Goal: Task Accomplishment & Management: Complete application form

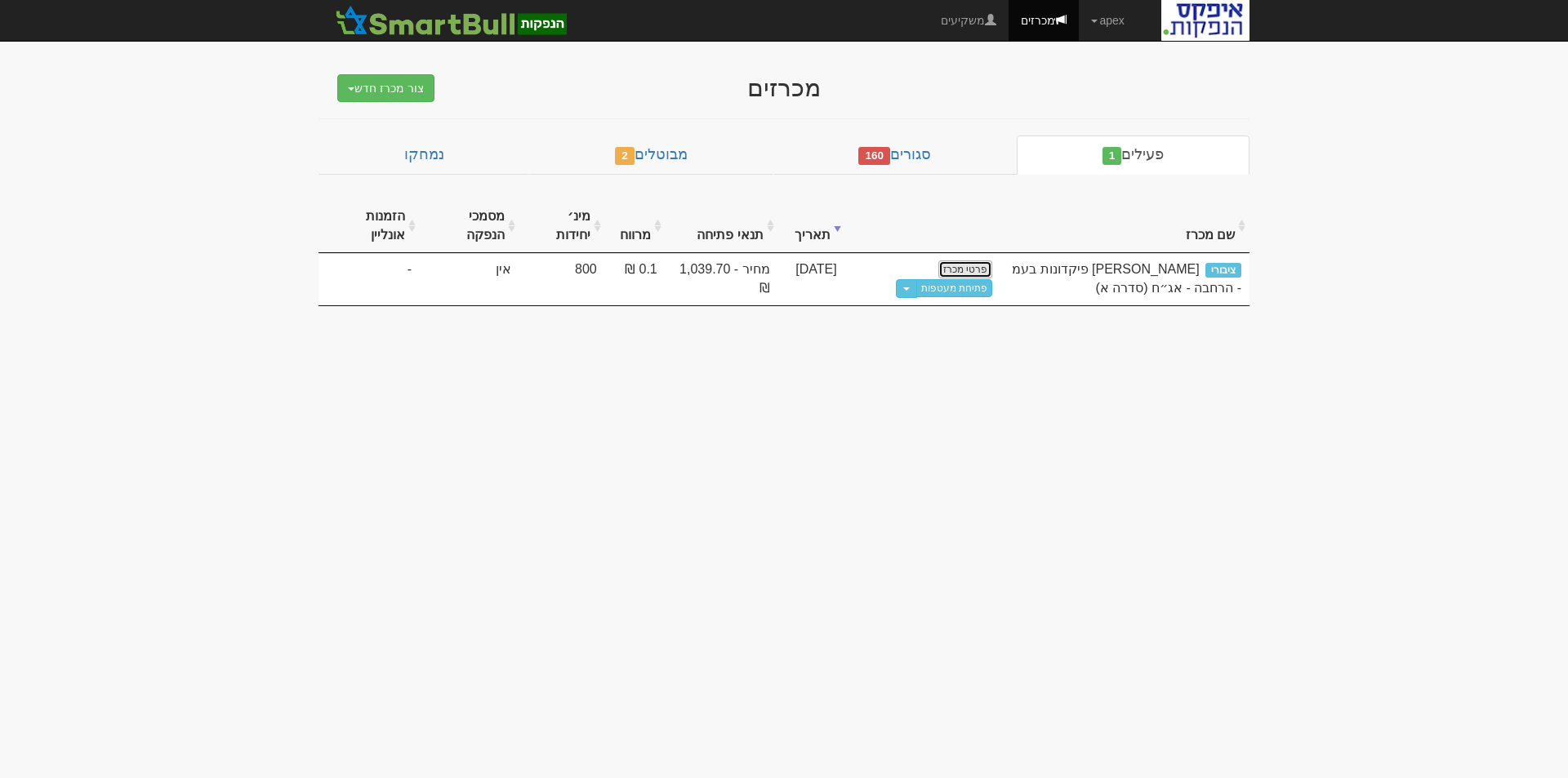
click at [966, 264] on link "פרטי מכרז" at bounding box center [965, 269] width 54 height 18
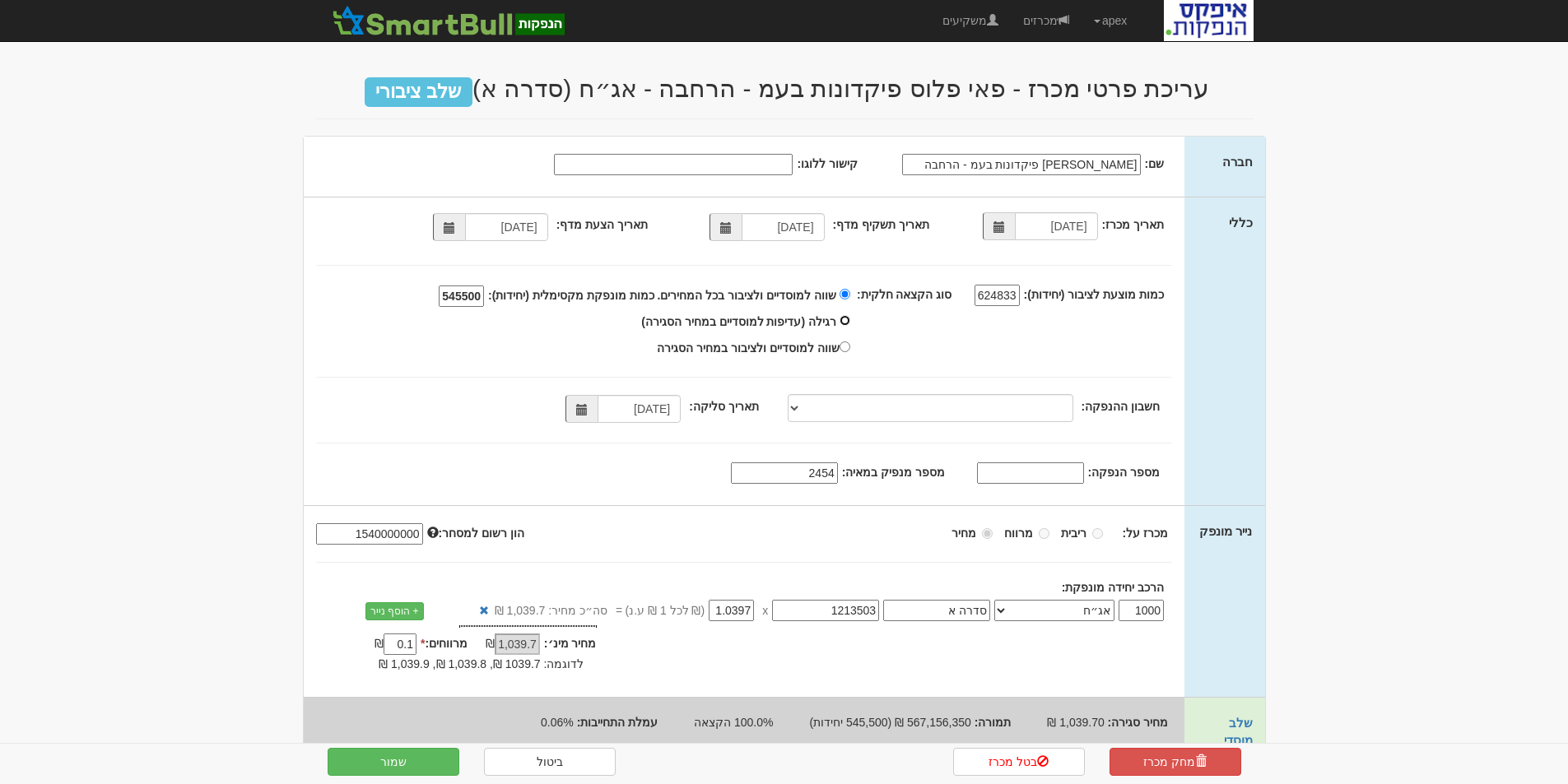
click at [850, 320] on input "רגילה (עדיפות למוסדיים במחיר הסגירה)" at bounding box center [845, 321] width 11 height 11
radio input "true"
click at [476, 292] on input "545500" at bounding box center [460, 295] width 45 height 21
click at [988, 296] on input "624833" at bounding box center [997, 295] width 45 height 21
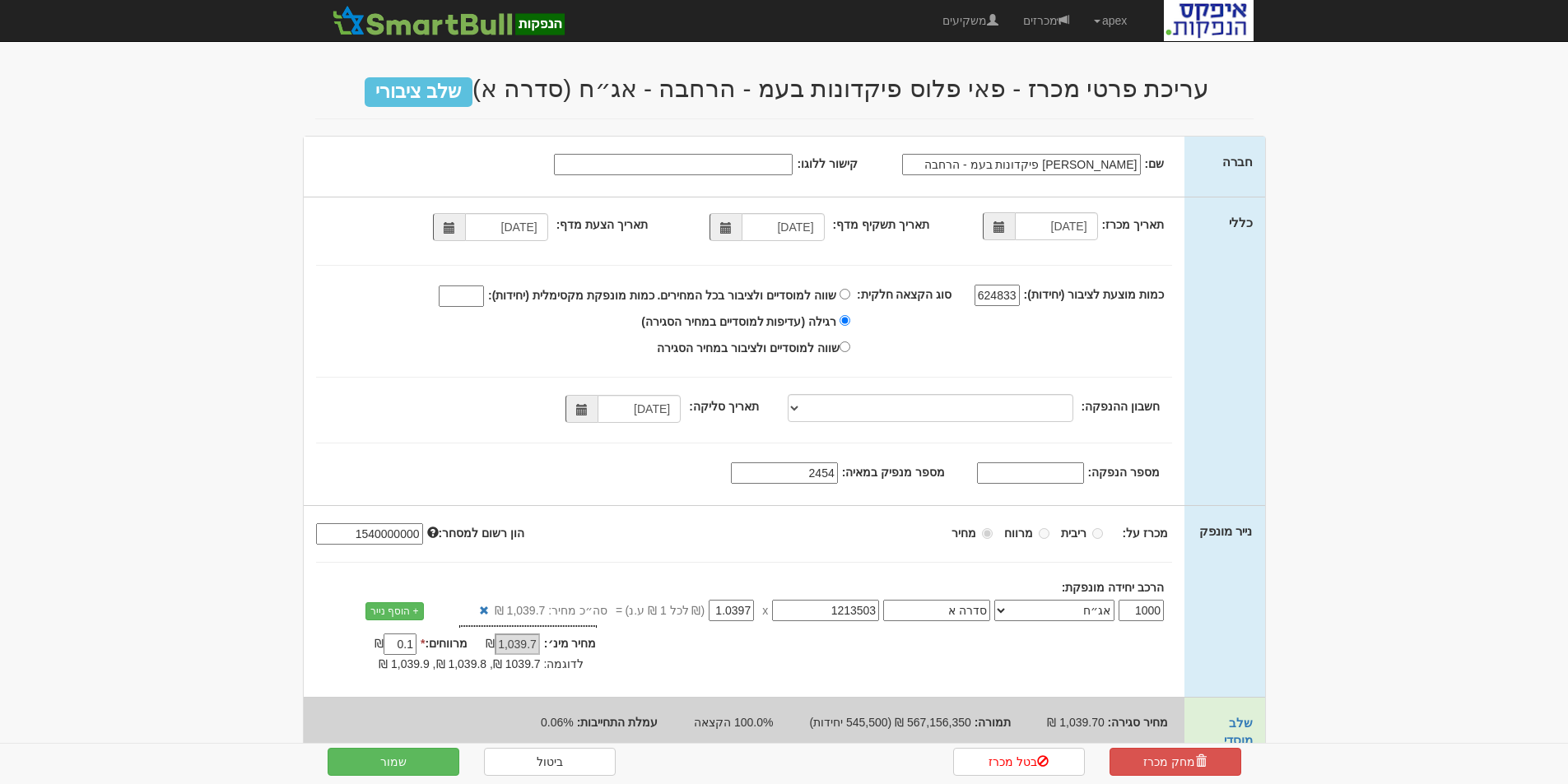
drag, startPoint x: 984, startPoint y: 292, endPoint x: 1025, endPoint y: 292, distance: 41.0
click at [1023, 292] on div "624833" at bounding box center [988, 296] width 72 height 20
type input "700000"
click at [988, 340] on div "סוג הקצאה חלקית: שווה למוסדיים ולציבור בכל המחירים. כמות מונפקת מקסימלית (יחידו…" at bounding box center [734, 322] width 861 height 77
click at [452, 228] on span at bounding box center [449, 227] width 12 height 12
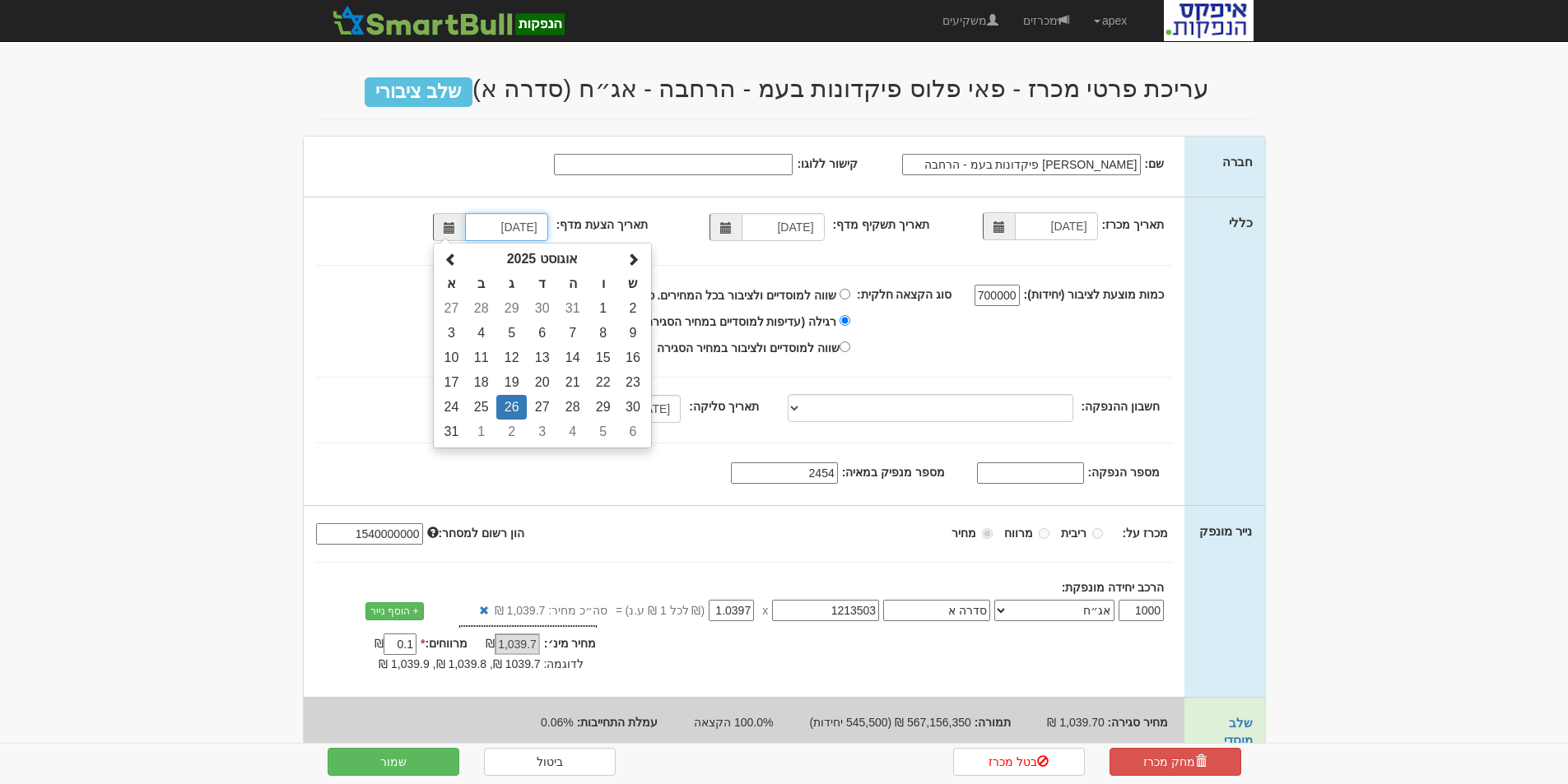
click at [543, 404] on td "27" at bounding box center [541, 407] width 30 height 25
type input "[DATE]"
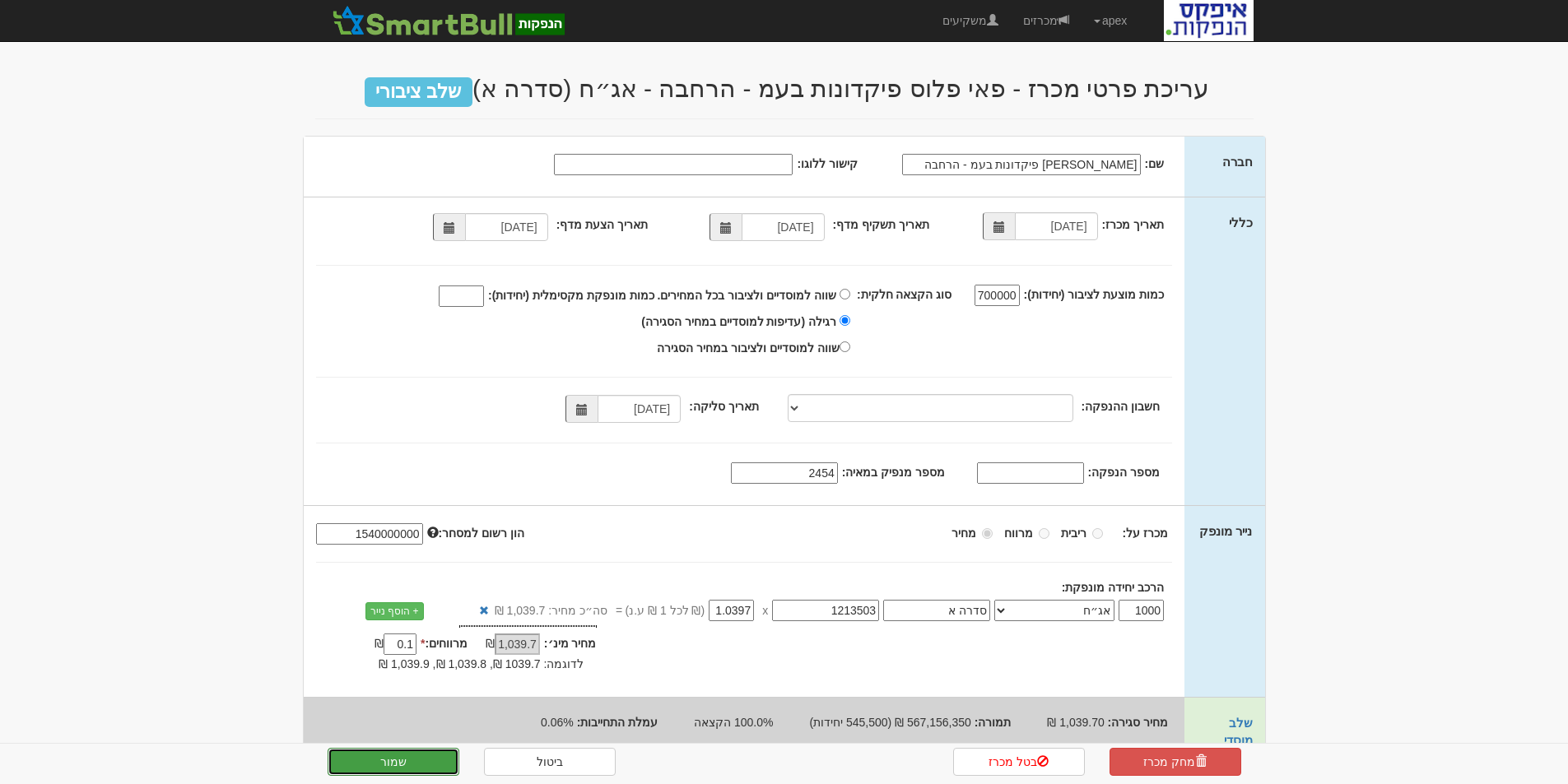
click at [390, 759] on button "שמור" at bounding box center [393, 762] width 132 height 28
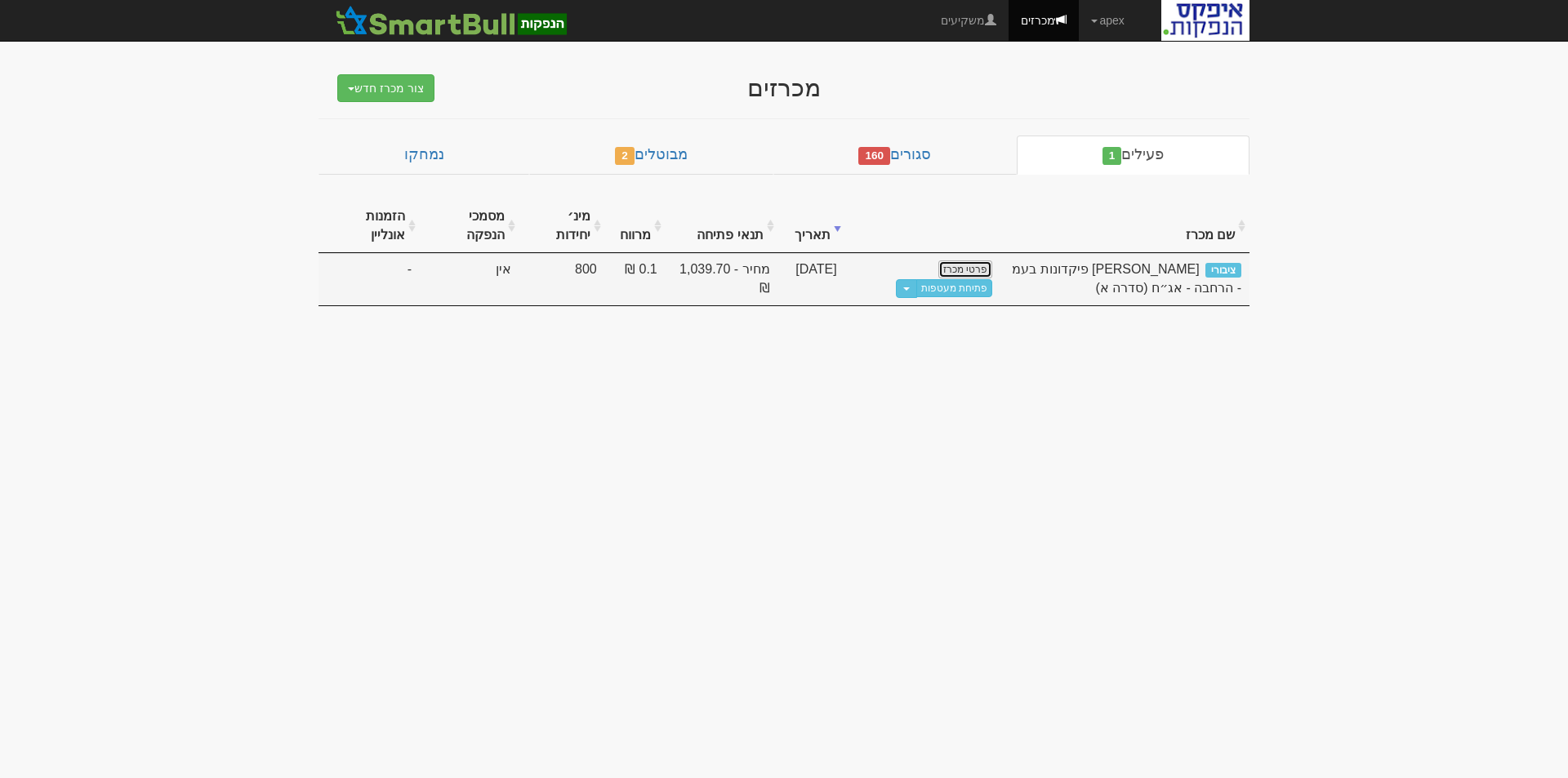
click at [976, 263] on link "פרטי מכרז" at bounding box center [965, 269] width 54 height 18
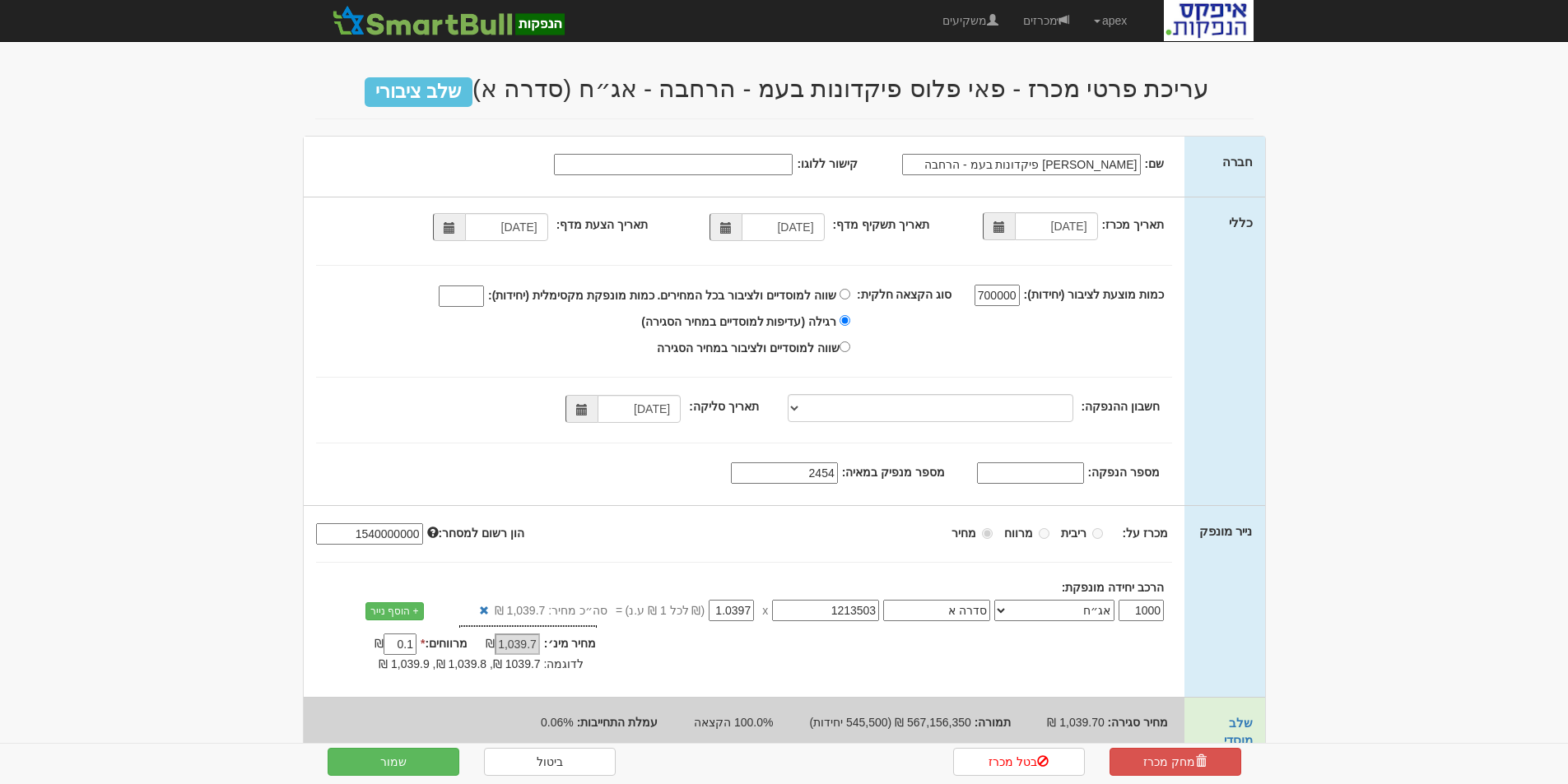
click at [1047, 470] on input "מספר הנפקה:" at bounding box center [1030, 472] width 107 height 21
paste input "1218700"
type input "1218700"
click at [395, 765] on button "שמור" at bounding box center [393, 762] width 132 height 28
click at [687, 679] on div "מכרז על: ריבית מרווח מחיר 1540000000" at bounding box center [744, 602] width 881 height 191
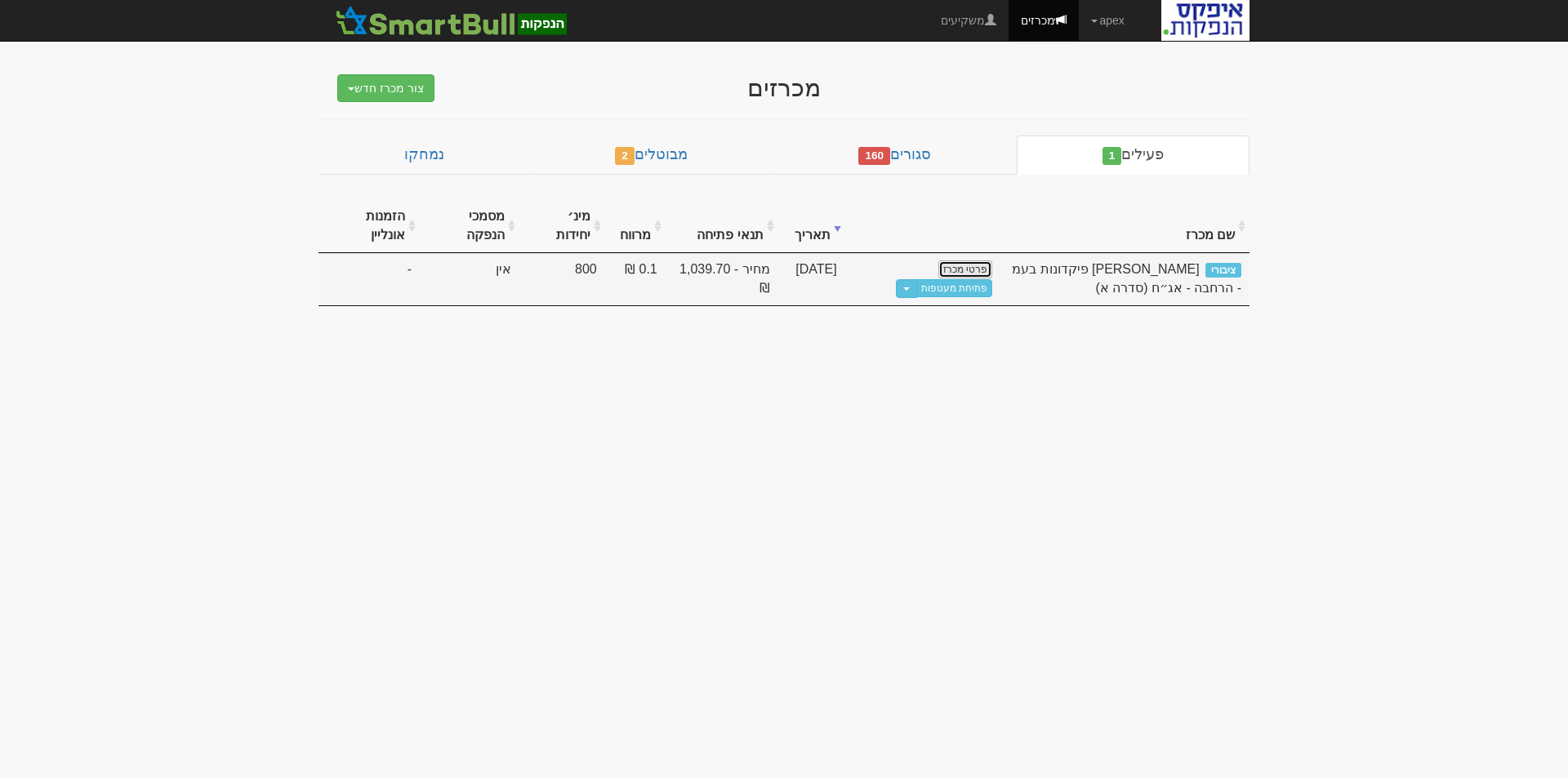
click at [971, 265] on link "פרטי מכרז" at bounding box center [965, 269] width 54 height 18
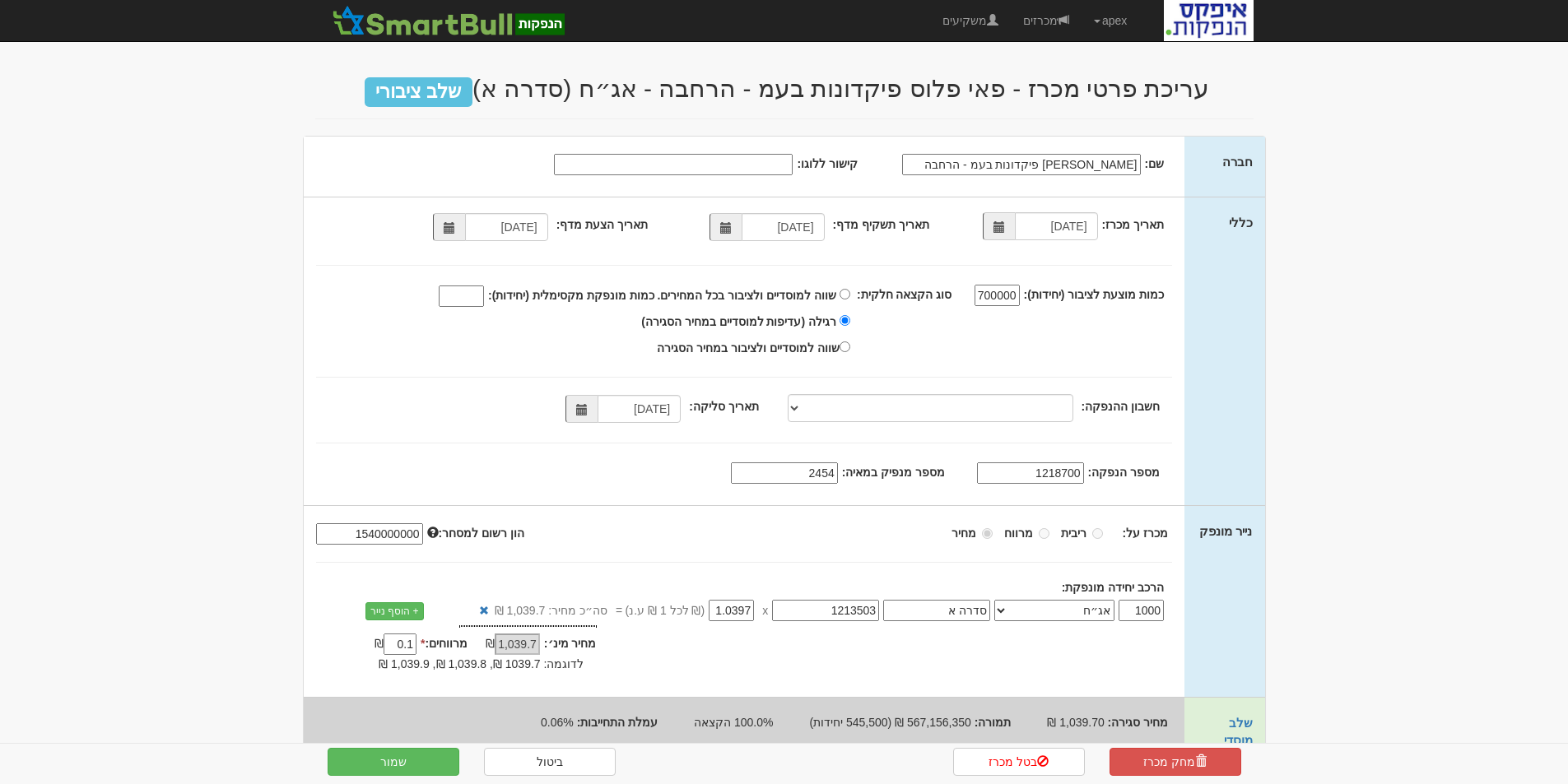
click at [1022, 475] on input "1218700" at bounding box center [1030, 472] width 107 height 21
drag, startPoint x: 1022, startPoint y: 475, endPoint x: 1097, endPoint y: 468, distance: 75.3
click at [1097, 464] on div "מספר הנפקה: 1218700" at bounding box center [732, 464] width 856 height 0
